Goal: Information Seeking & Learning: Find specific fact

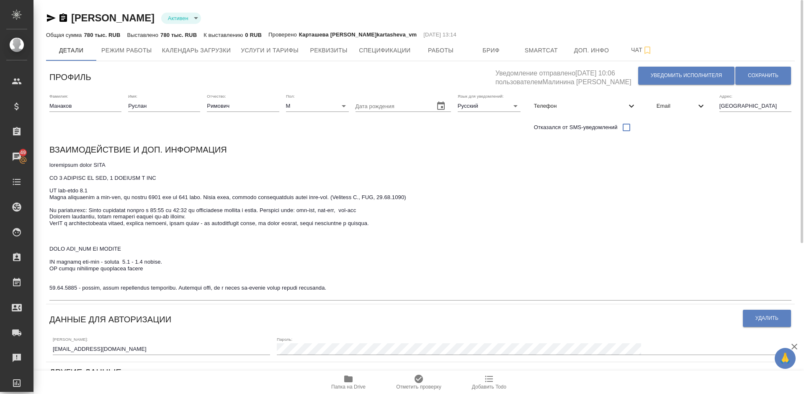
click at [348, 381] on icon "button" at bounding box center [348, 378] width 8 height 7
click at [363, 292] on textarea at bounding box center [420, 230] width 742 height 136
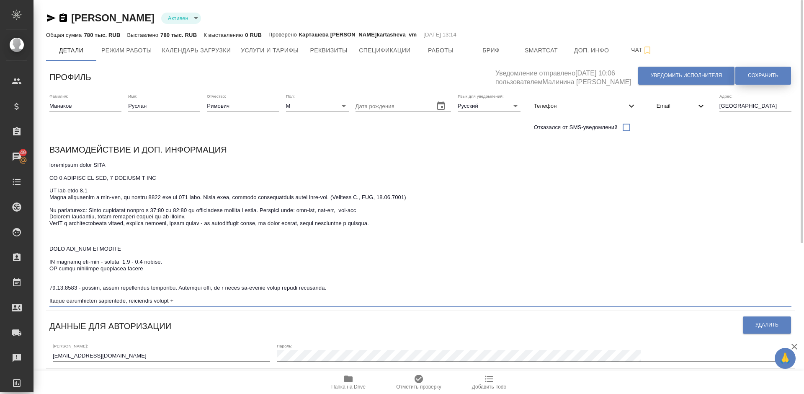
type textarea "loremipsum dolor SITA CO 8 ADIPISC EL SED, 3 DOEIUSM T INC UT lab-etdo 9.4 Magn…"
click at [757, 76] on span "Сохранить" at bounding box center [763, 75] width 31 height 7
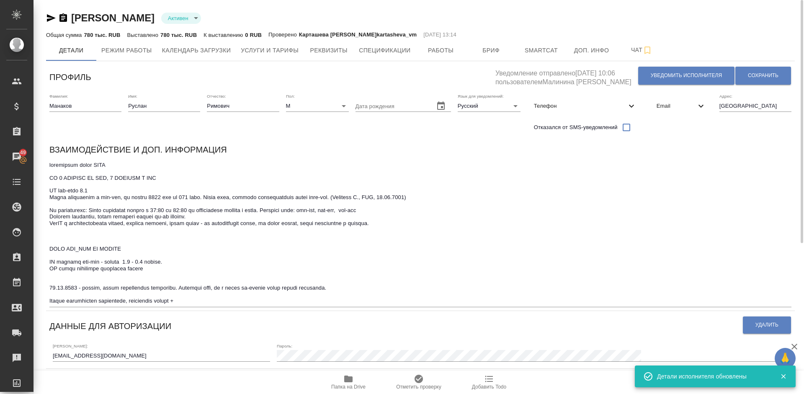
type input "Локализация"
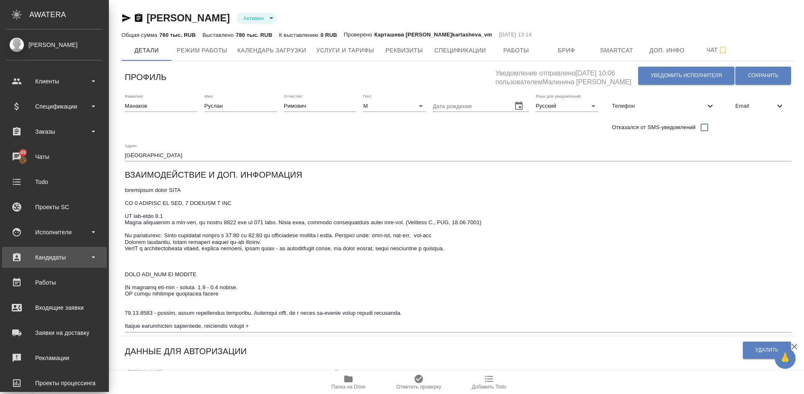
click at [59, 255] on div "Кандидаты" at bounding box center [54, 257] width 96 height 13
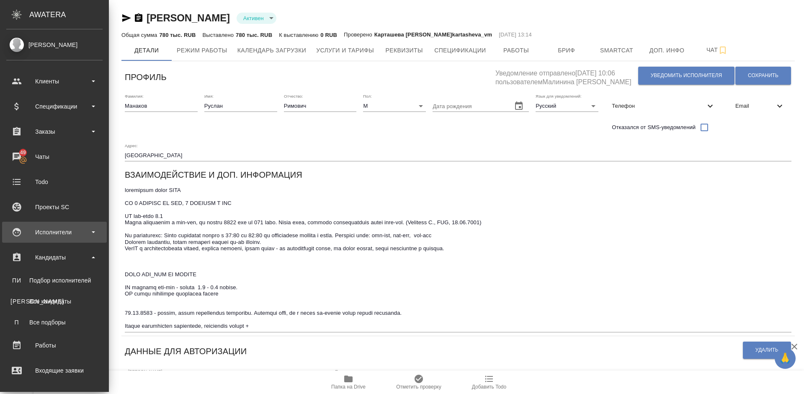
click at [72, 240] on div "Исполнители" at bounding box center [54, 232] width 105 height 21
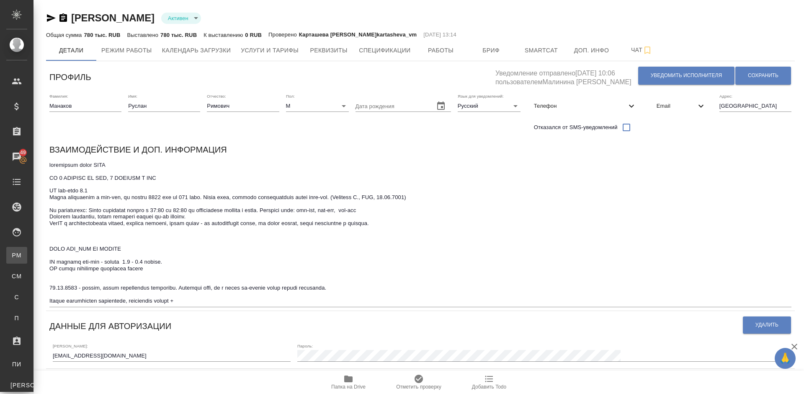
click at [13, 251] on div "Для PM/LQA" at bounding box center [6, 255] width 13 height 8
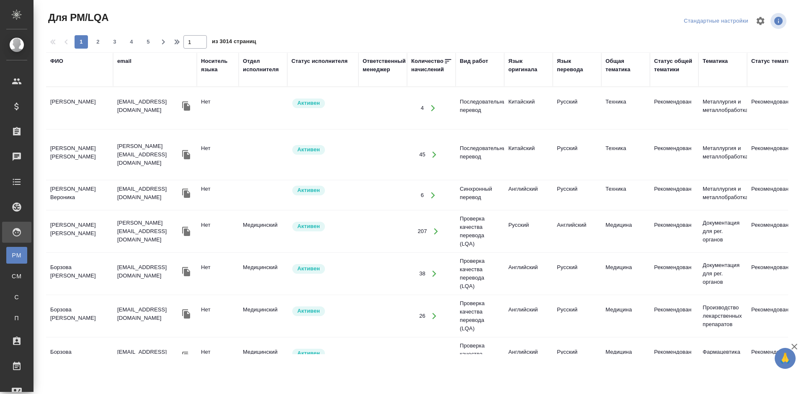
click at [61, 60] on div "ФИО" at bounding box center [56, 61] width 13 height 8
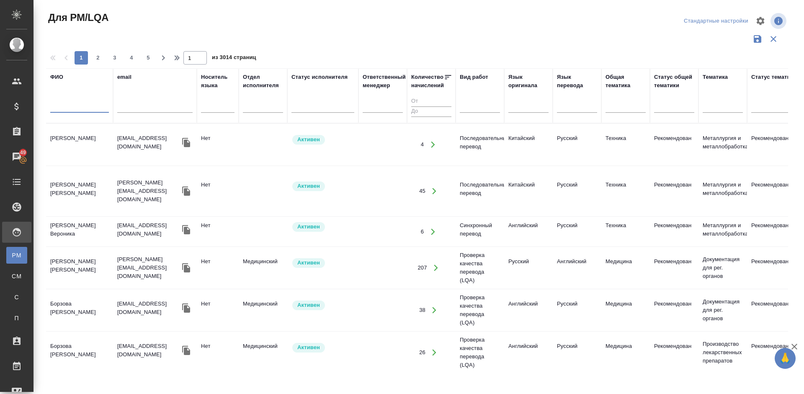
click at [72, 107] on input "text" at bounding box center [79, 107] width 59 height 10
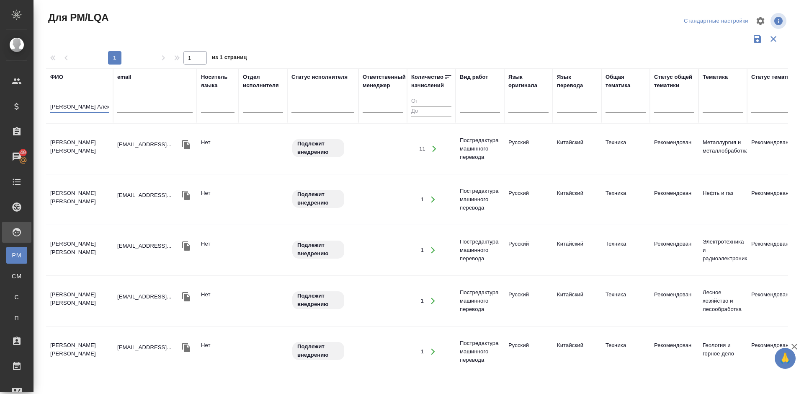
type input "[PERSON_NAME] Алек"
click at [93, 141] on td "[PERSON_NAME] [PERSON_NAME]" at bounding box center [79, 148] width 67 height 29
click at [93, 141] on td "[PERSON_NAME]" at bounding box center [79, 148] width 67 height 29
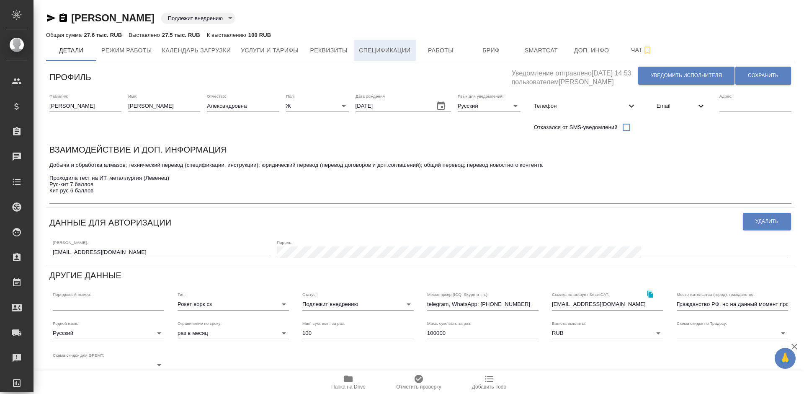
click at [401, 53] on span "Спецификации" at bounding box center [385, 50] width 52 height 10
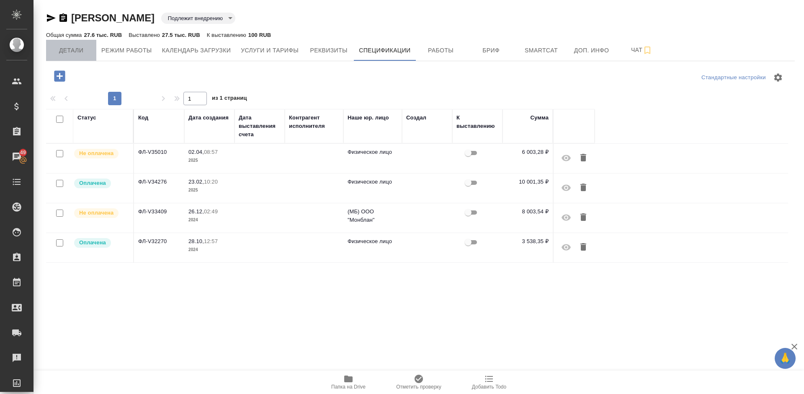
click at [69, 49] on span "Детали" at bounding box center [71, 50] width 40 height 10
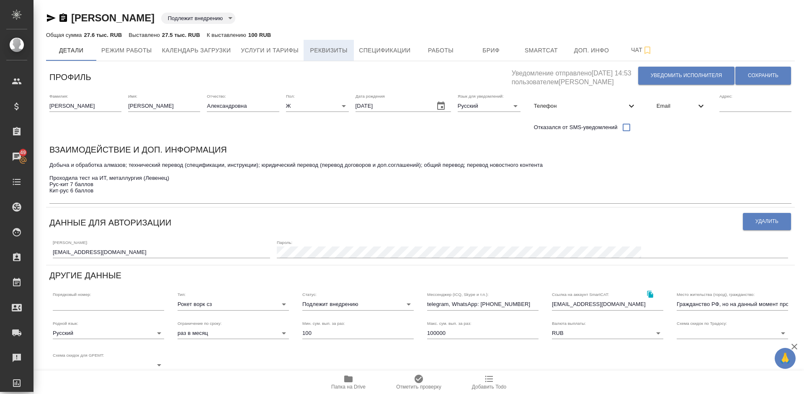
click at [306, 51] on button "Реквизиты" at bounding box center [329, 50] width 50 height 21
select select "10"
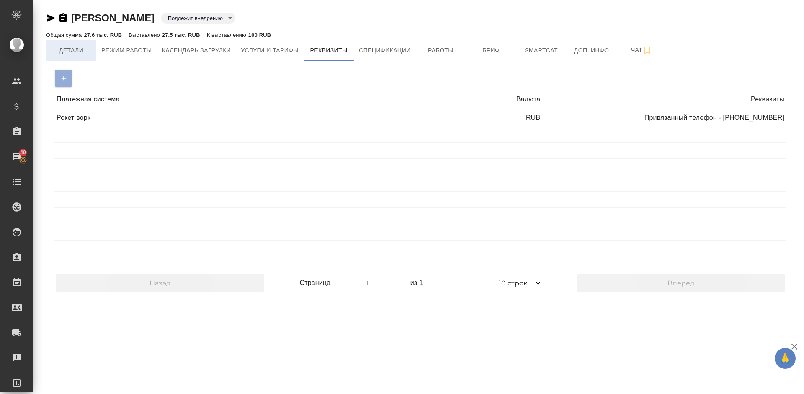
click at [72, 46] on span "Детали" at bounding box center [71, 50] width 40 height 10
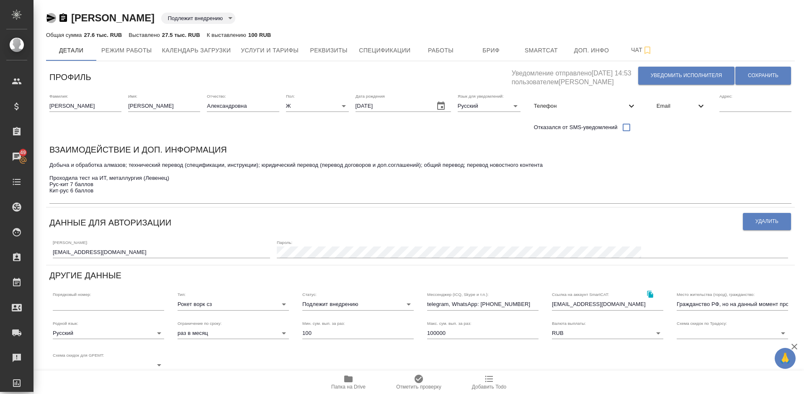
click at [52, 21] on icon "button" at bounding box center [51, 18] width 10 height 10
click at [392, 47] on span "Спецификации" at bounding box center [385, 50] width 52 height 10
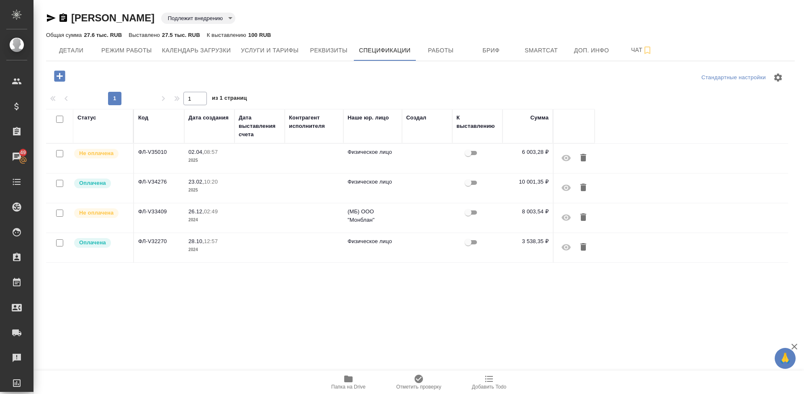
click at [170, 163] on td "ФЛ-V35010" at bounding box center [159, 158] width 50 height 29
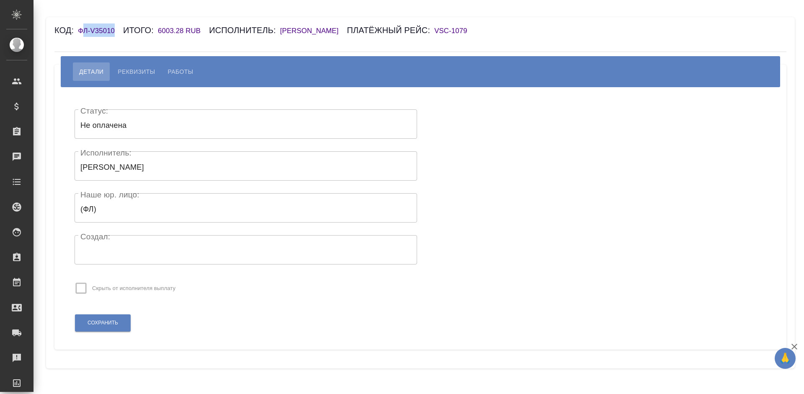
drag, startPoint x: 115, startPoint y: 29, endPoint x: 85, endPoint y: 32, distance: 29.9
click at [85, 32] on h6 "ФЛ-V35010" at bounding box center [100, 31] width 45 height 8
drag, startPoint x: 78, startPoint y: 30, endPoint x: 115, endPoint y: 30, distance: 36.4
click at [115, 29] on h6 "ФЛ-V35010" at bounding box center [100, 31] width 45 height 8
copy h6 "ФЛ-V35010"
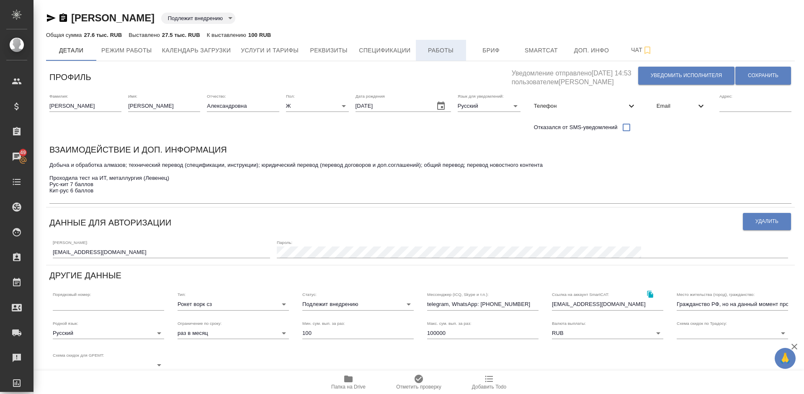
click at [431, 51] on span "Работы" at bounding box center [441, 50] width 40 height 10
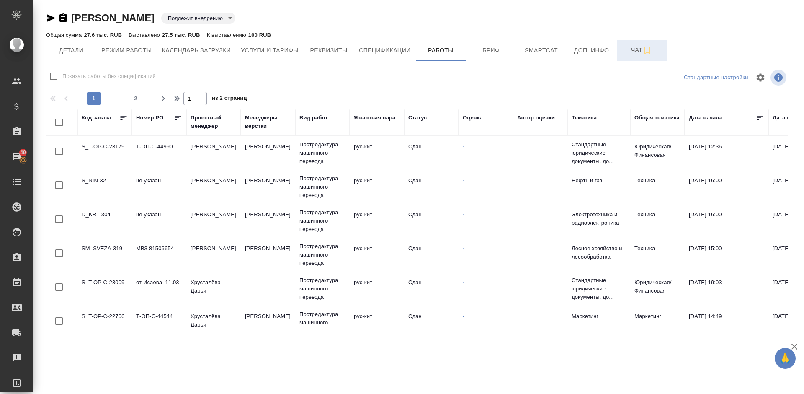
click at [633, 54] on span "Чат" at bounding box center [642, 50] width 40 height 10
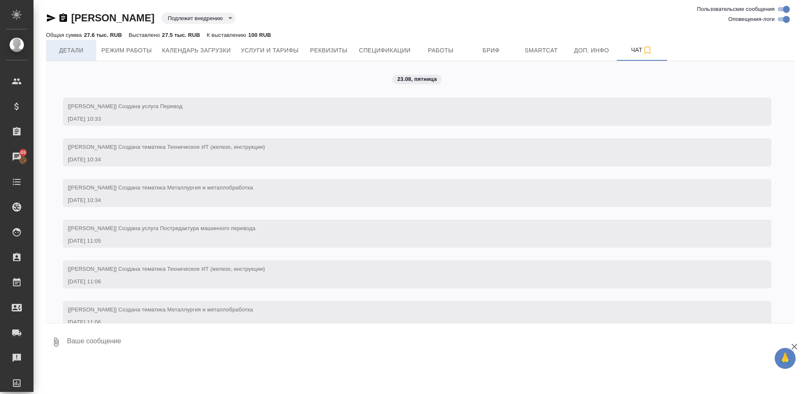
scroll to position [3619, 0]
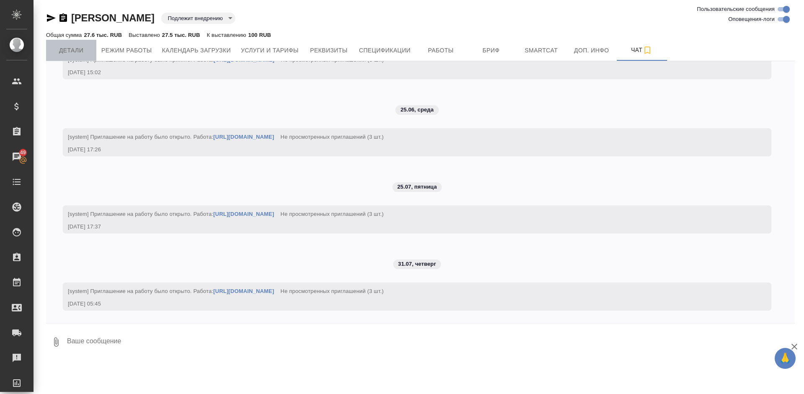
click at [72, 48] on span "Детали" at bounding box center [71, 50] width 40 height 10
